Goal: Task Accomplishment & Management: Complete application form

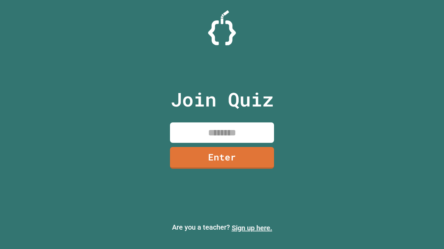
click at [252, 228] on link "Sign up here." at bounding box center [251, 228] width 41 height 8
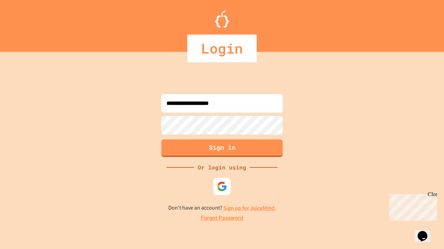
type input "**********"
